Goal: Task Accomplishment & Management: Complete application form

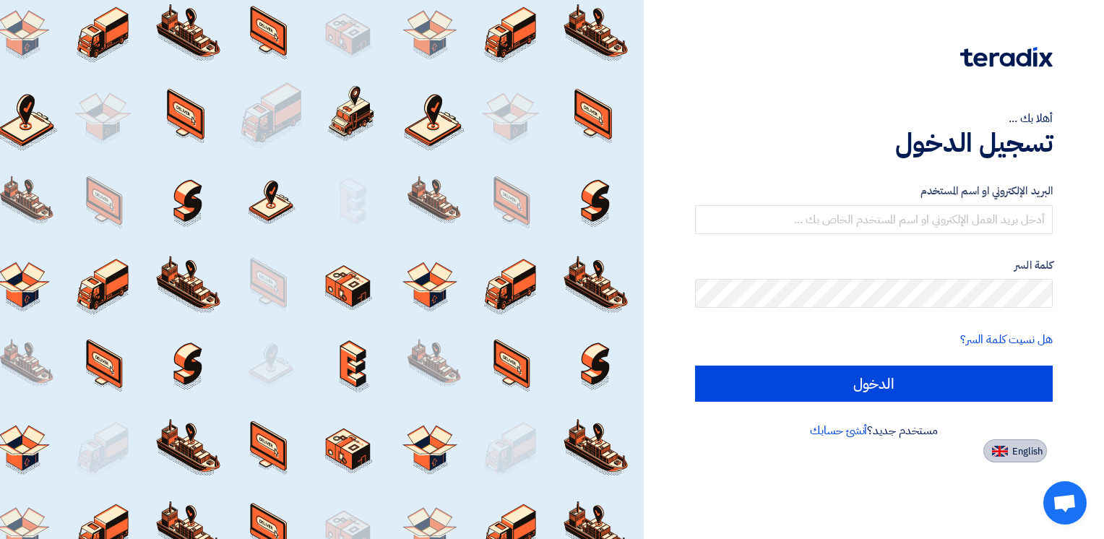
click at [1025, 450] on span "English" at bounding box center [1027, 451] width 30 height 10
type input "Sign in"
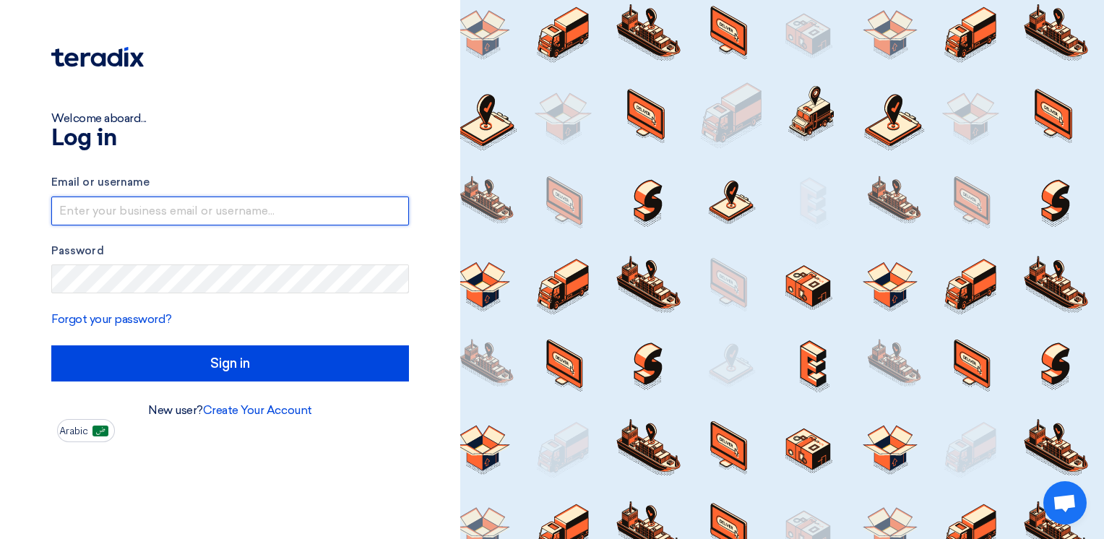
click at [191, 217] on input "text" at bounding box center [230, 210] width 358 height 29
type input "[PERSON_NAME][EMAIL_ADDRESS][DOMAIN_NAME]"
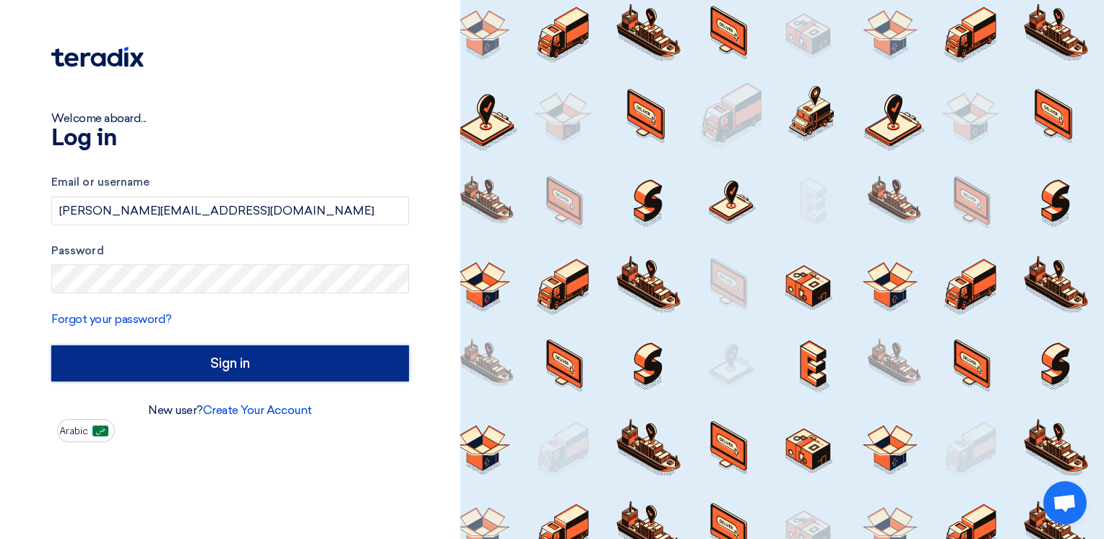
click at [237, 371] on input "Sign in" at bounding box center [230, 363] width 358 height 36
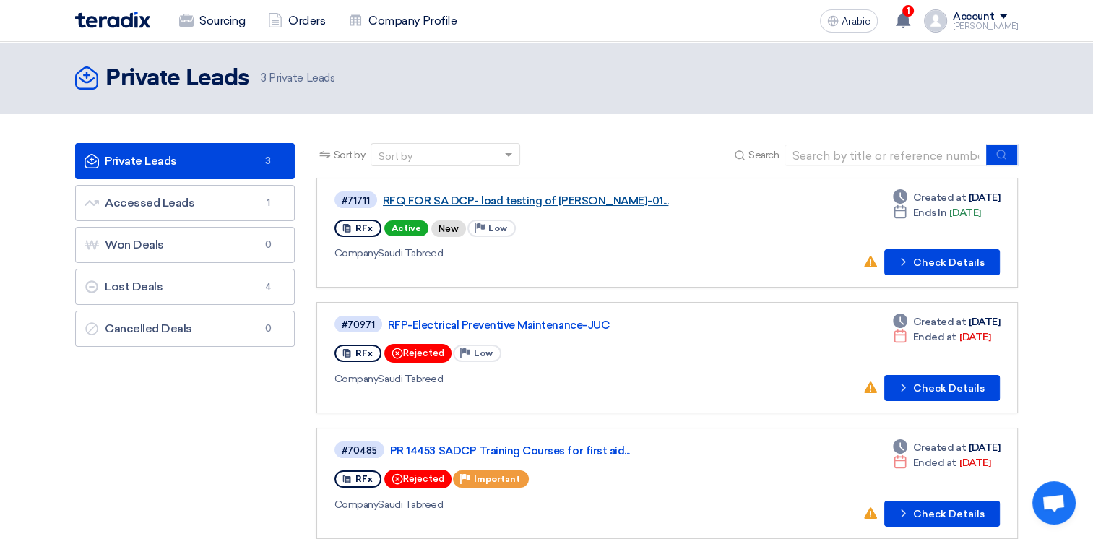
click at [469, 200] on link "RFQ FOR SA DCP- load testing of [PERSON_NAME]-01..." at bounding box center [563, 200] width 361 height 13
click at [508, 204] on link "RFQ FOR SA DCP- load testing of [PERSON_NAME]-01..." at bounding box center [563, 200] width 361 height 13
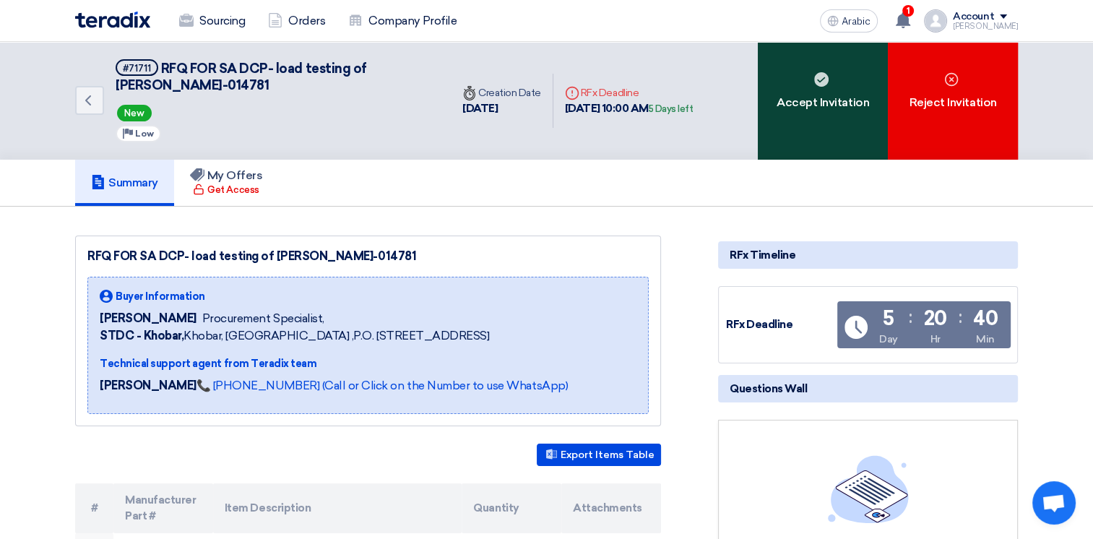
click at [820, 117] on div "Accept Invitation" at bounding box center [823, 101] width 130 height 118
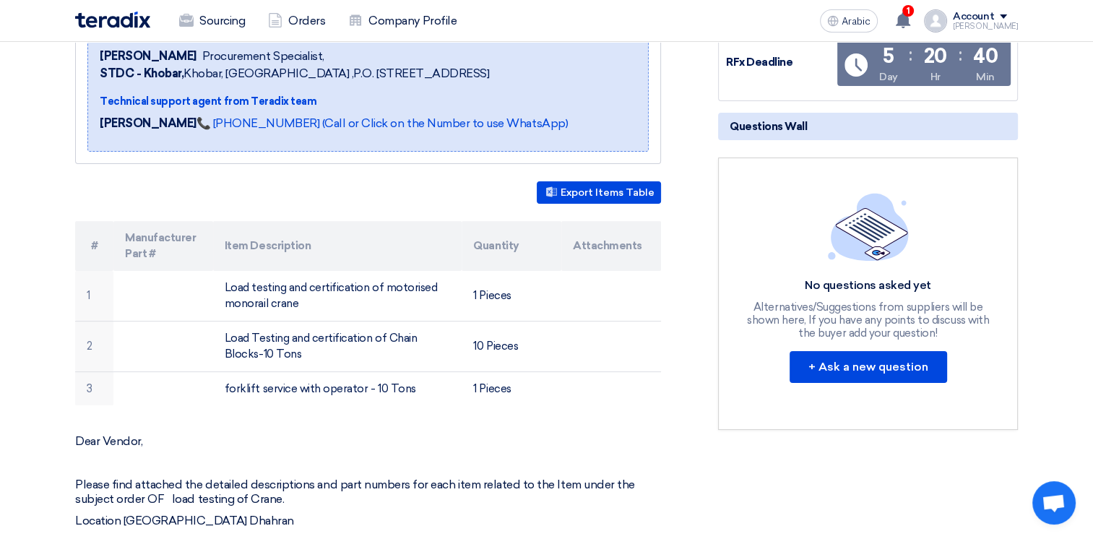
scroll to position [217, 0]
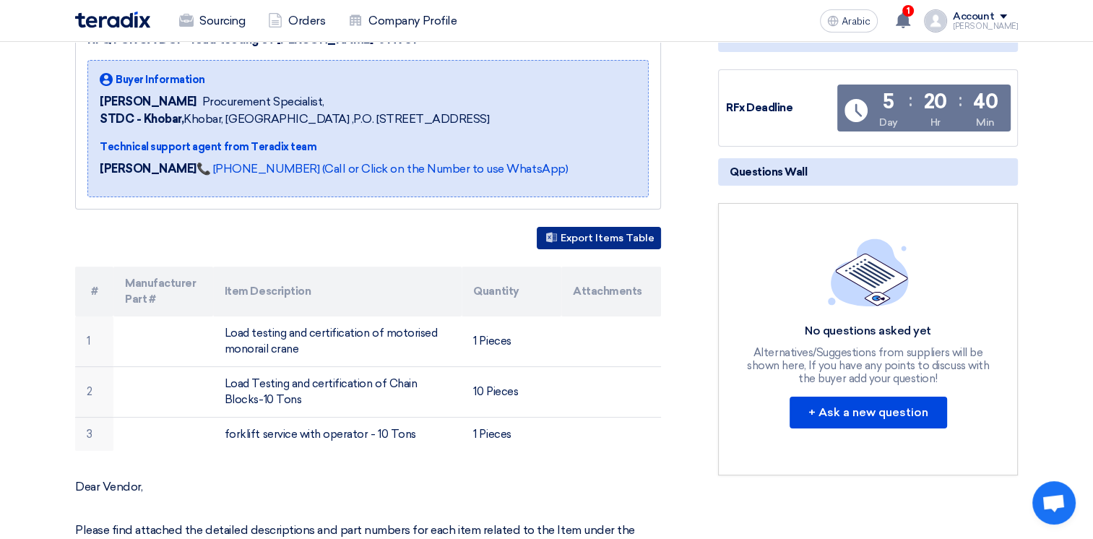
click at [579, 232] on font "Export Items Table" at bounding box center [607, 238] width 94 height 12
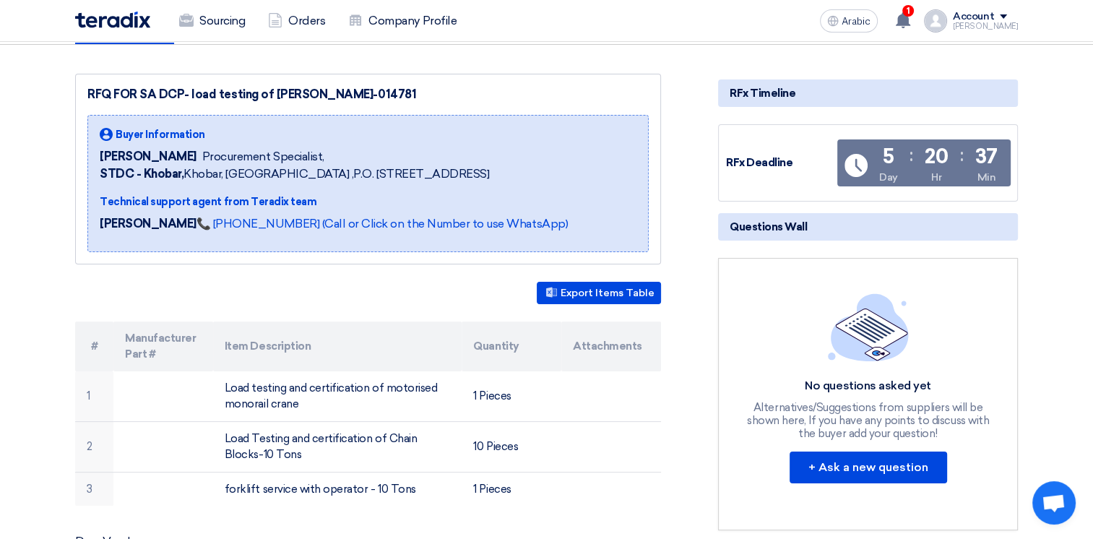
scroll to position [72, 0]
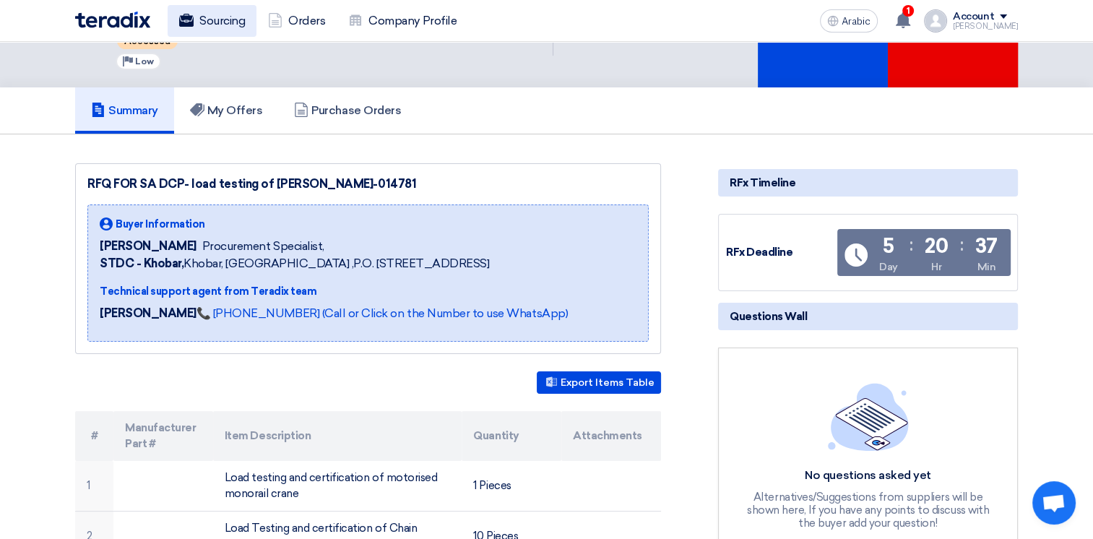
click at [237, 21] on font "Sourcing" at bounding box center [222, 20] width 46 height 17
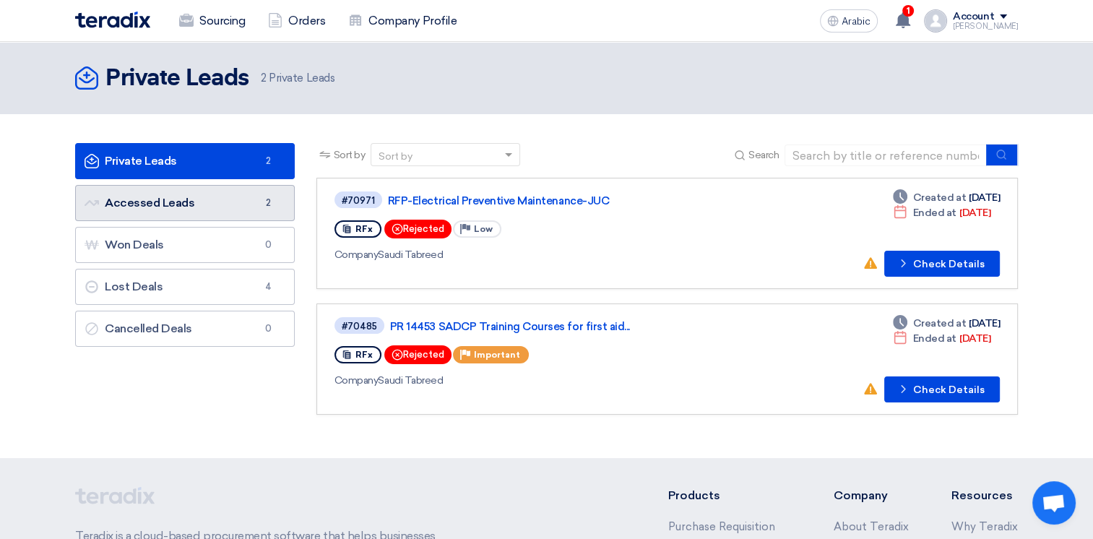
click at [150, 206] on font "Accessed Leads Accessed Leads" at bounding box center [140, 203] width 110 height 14
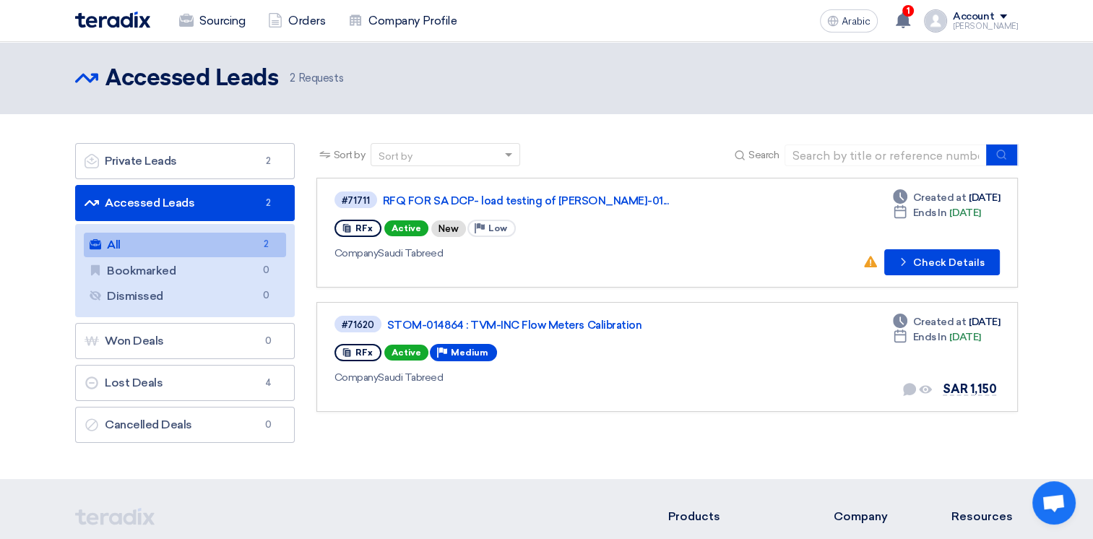
click at [994, 15] on div "Account" at bounding box center [973, 17] width 41 height 12
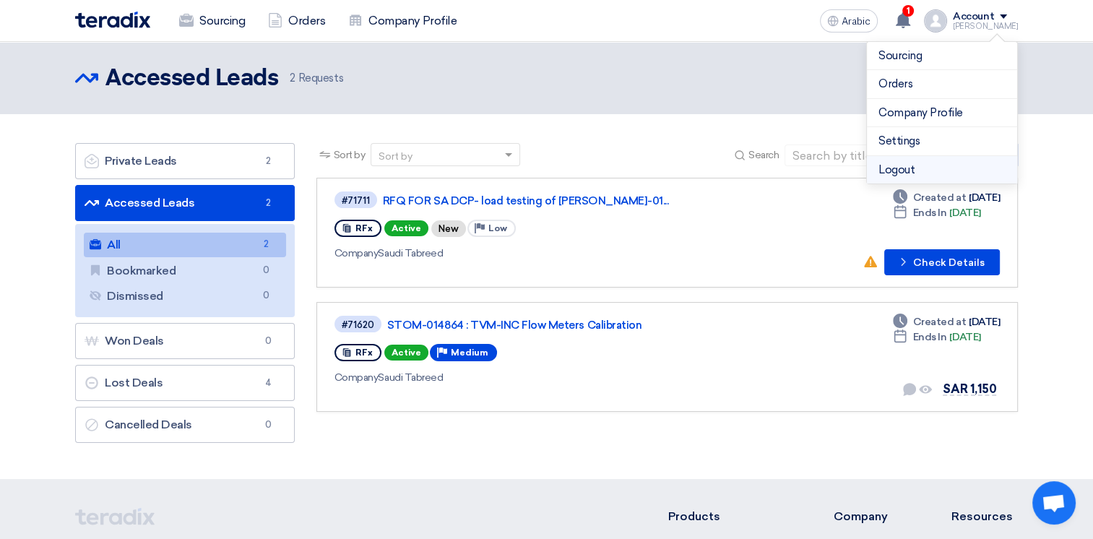
click at [911, 174] on li "Logout" at bounding box center [942, 170] width 150 height 28
